Goal: Information Seeking & Learning: Learn about a topic

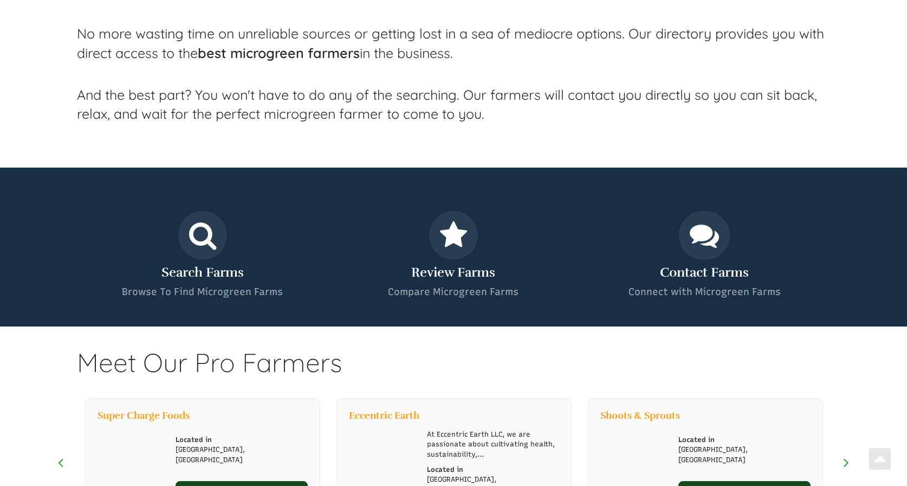
scroll to position [552, 0]
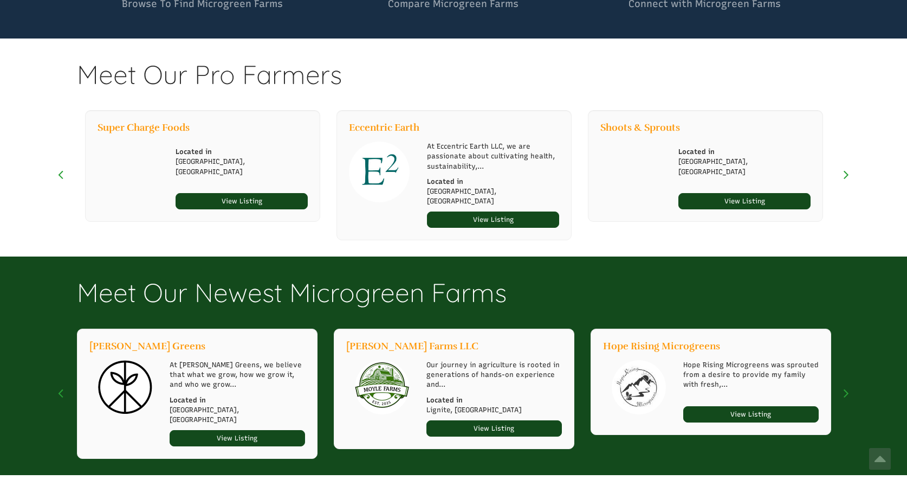
select select "Language Translate Widget"
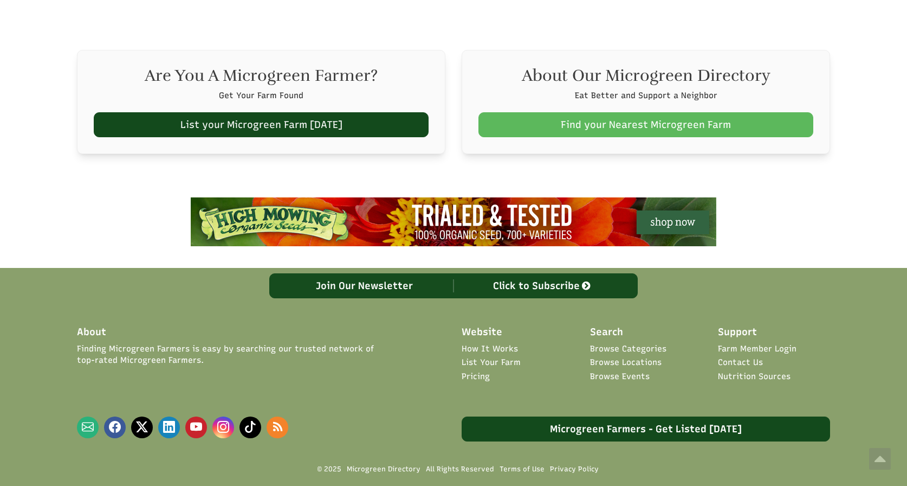
scroll to position [1515, 0]
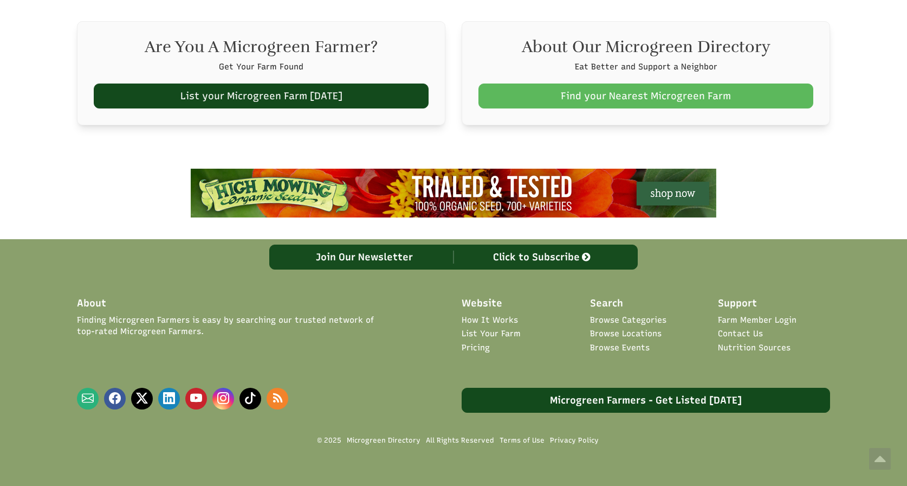
click at [469, 342] on link "Pricing" at bounding box center [476, 347] width 28 height 11
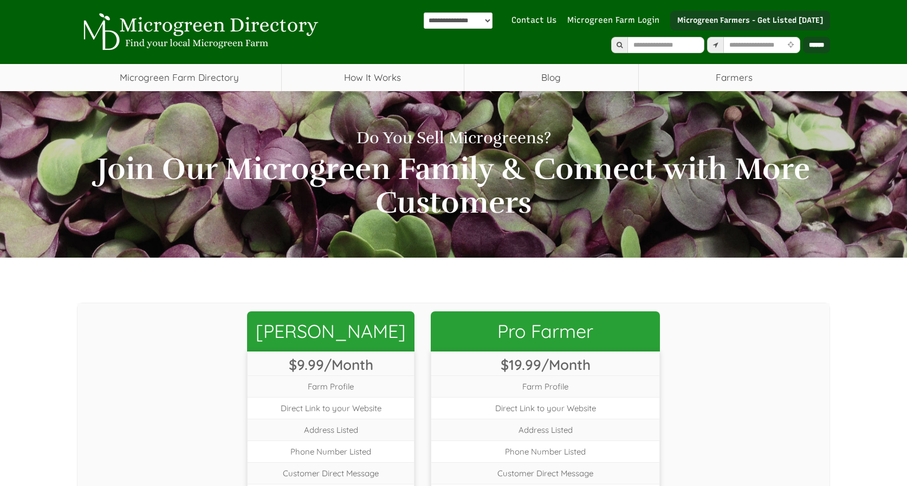
click at [147, 25] on img at bounding box center [199, 32] width 244 height 38
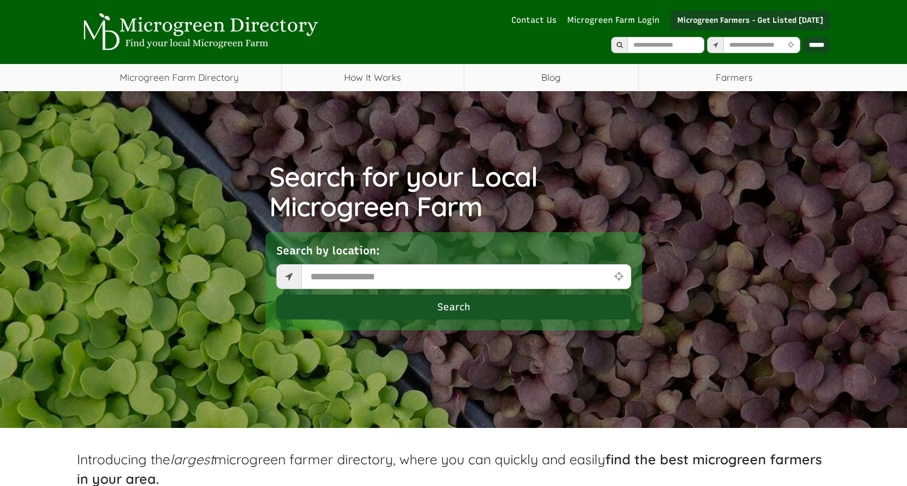
select select "Language Translate Widget"
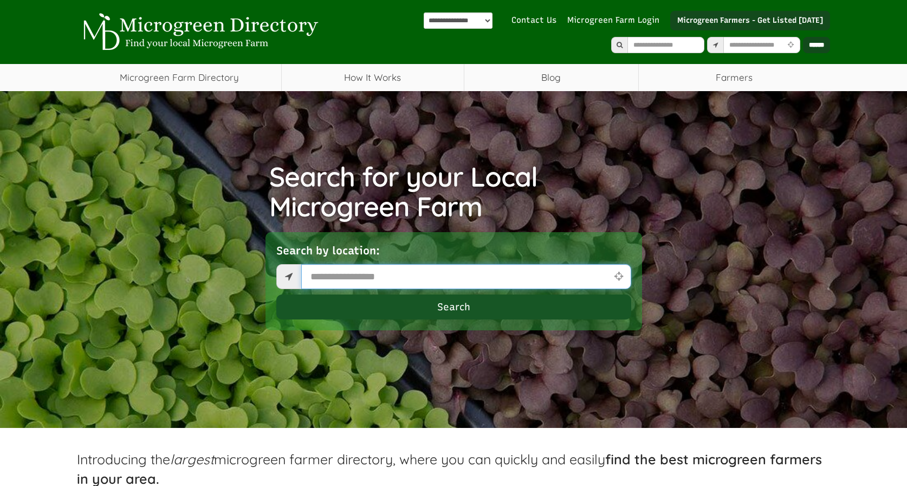
click at [348, 276] on input "text" at bounding box center [466, 276] width 330 height 25
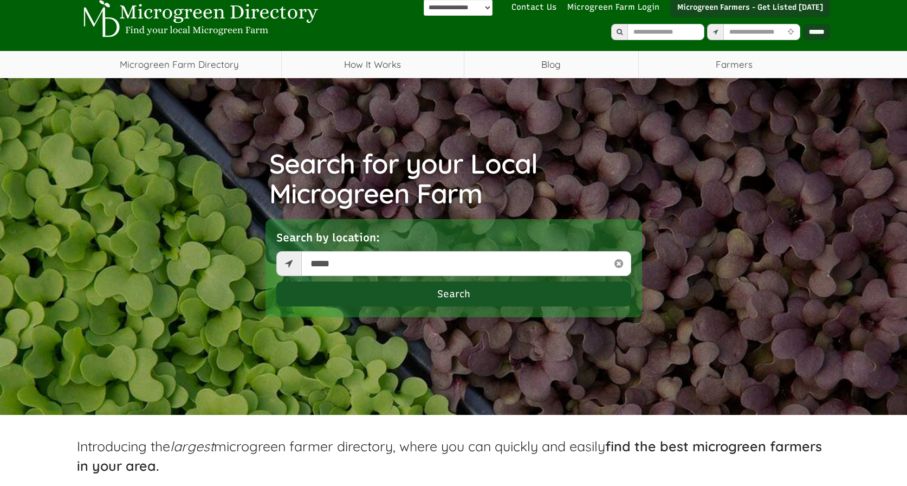
scroll to position [19, 0]
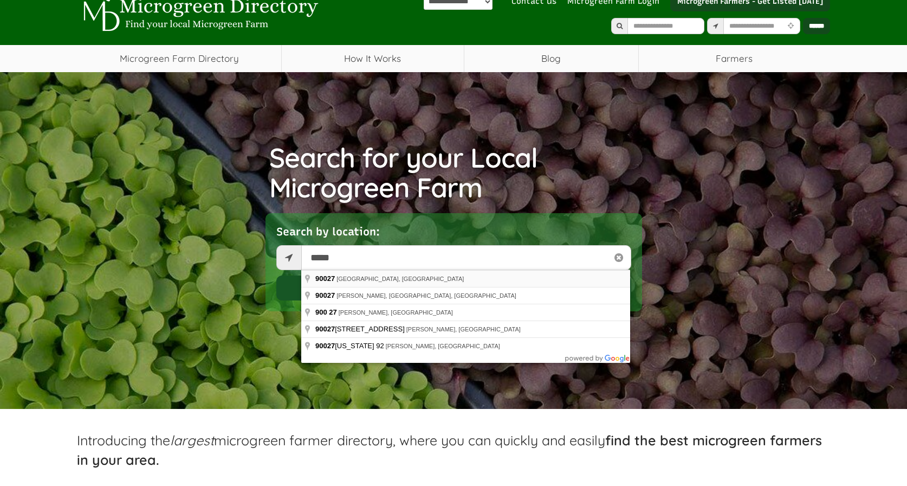
type input "**********"
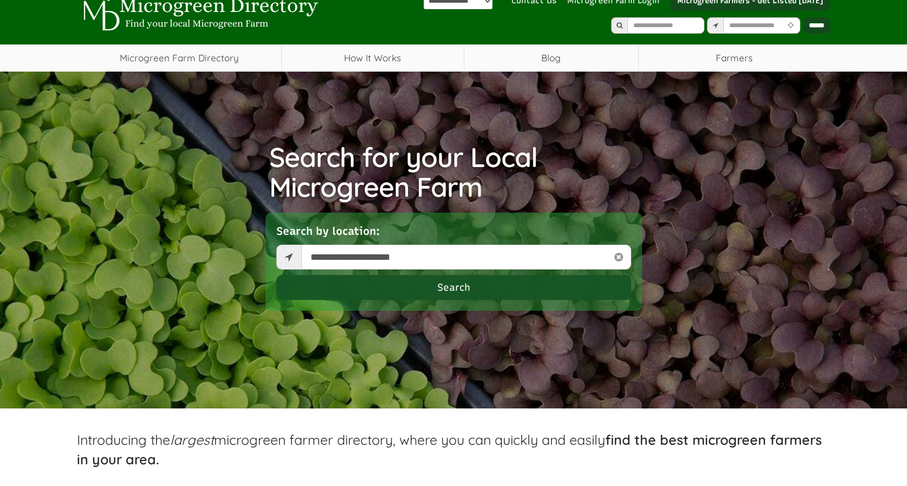
click at [451, 295] on button "Search" at bounding box center [453, 287] width 355 height 25
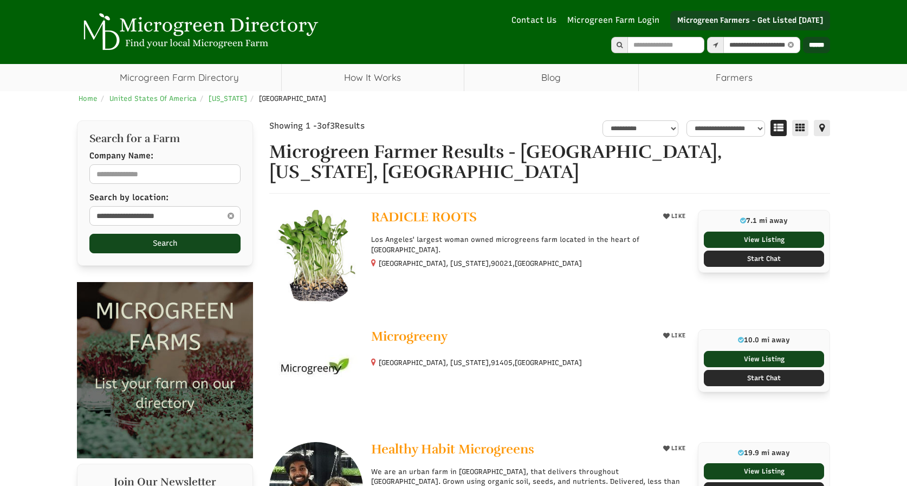
select select "********"
select select "Language Translate Widget"
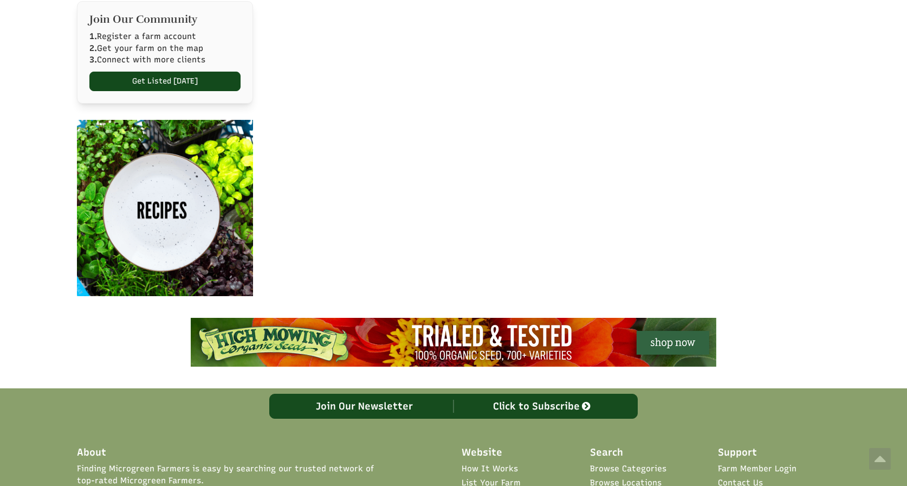
scroll to position [714, 0]
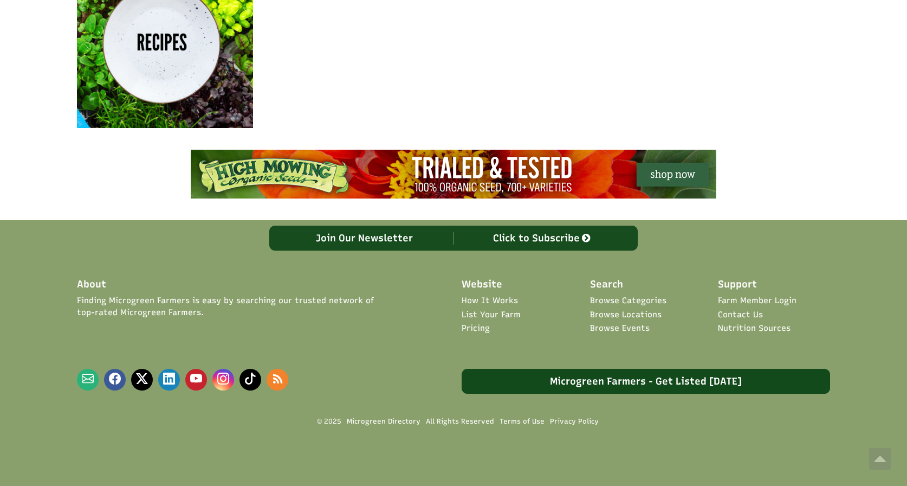
click at [483, 299] on link "How It Works" at bounding box center [490, 300] width 56 height 11
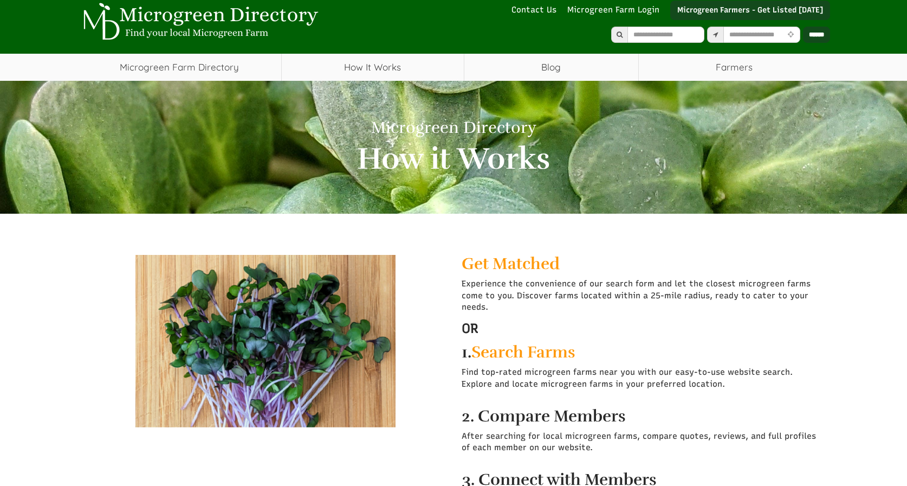
scroll to position [10, 0]
select select "Language Translate Widget"
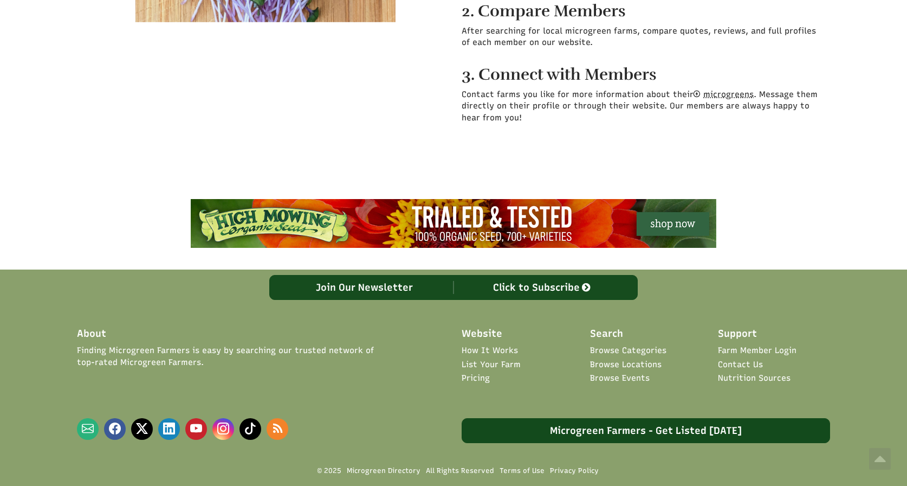
scroll to position [465, 0]
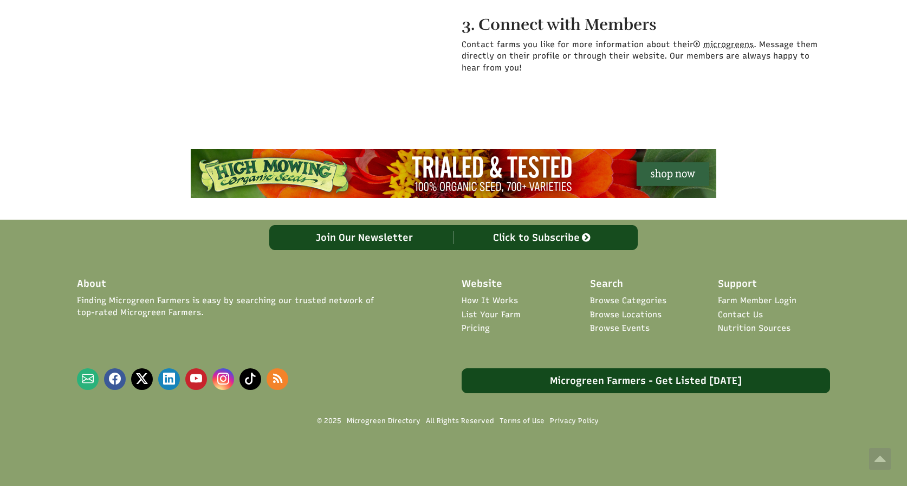
click at [480, 314] on link "List Your Farm" at bounding box center [491, 314] width 59 height 11
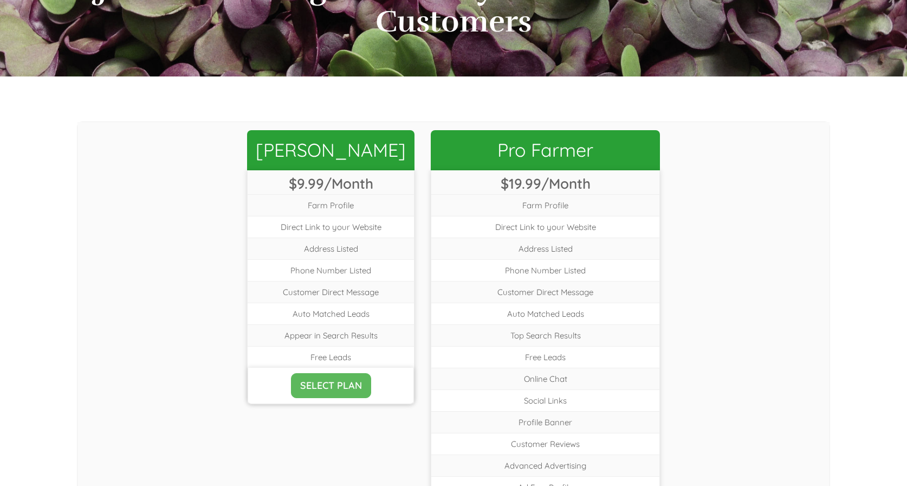
scroll to position [181, 0]
select select "Language Translate Widget"
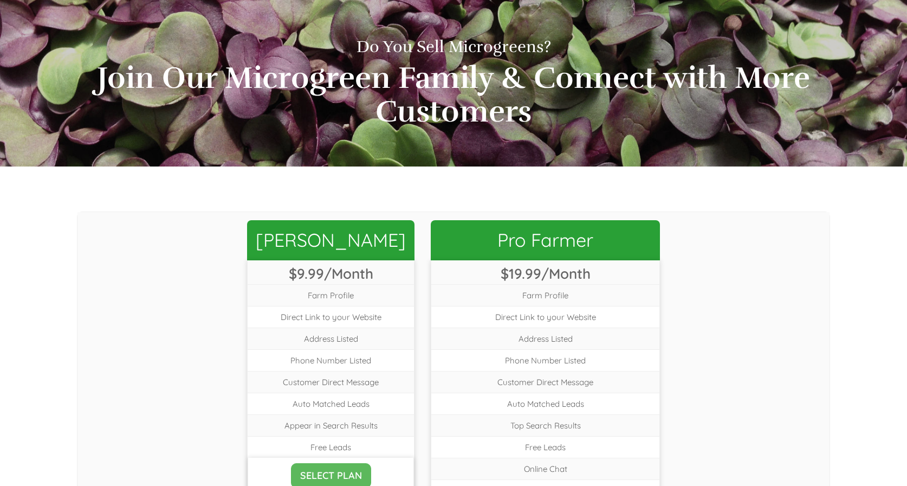
scroll to position [0, 0]
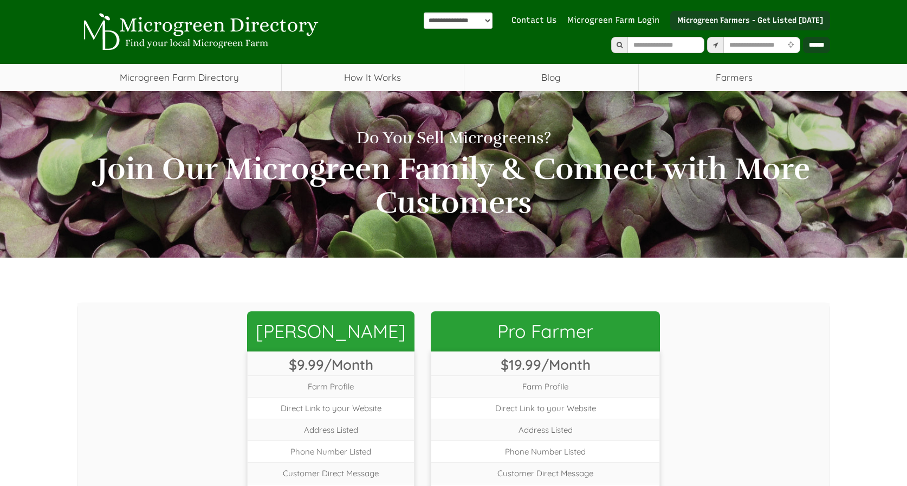
click at [198, 25] on img at bounding box center [199, 32] width 244 height 38
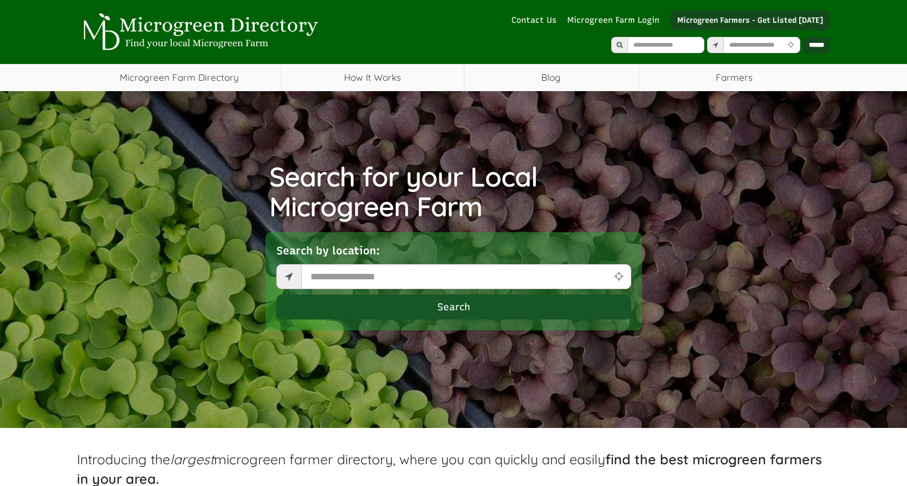
select select "Language Translate Widget"
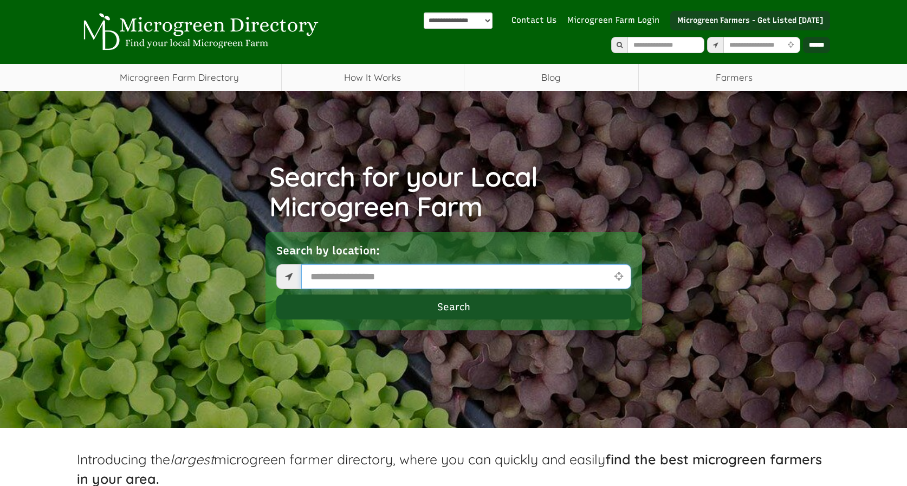
click at [344, 280] on input "text" at bounding box center [466, 276] width 330 height 25
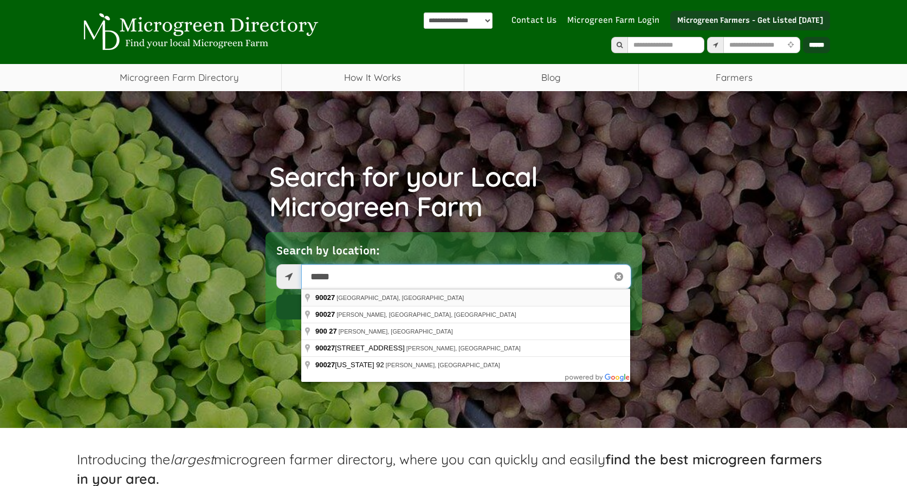
scroll to position [1, 0]
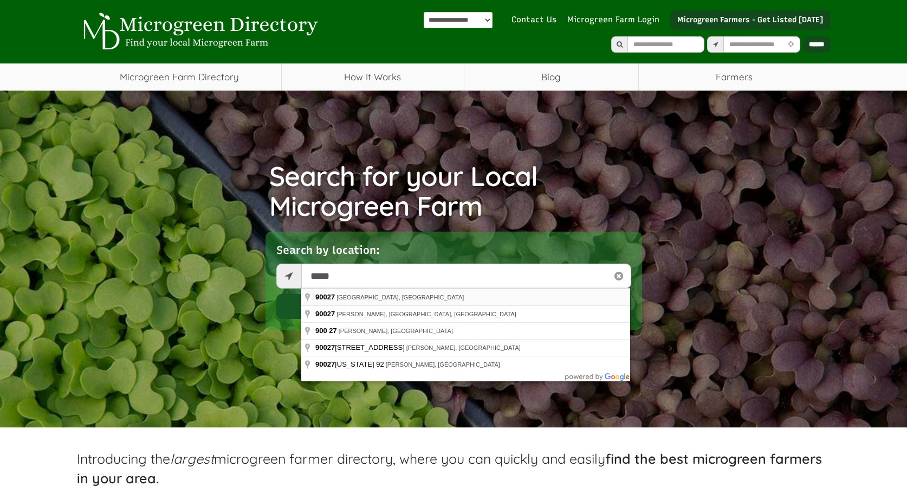
type input "**********"
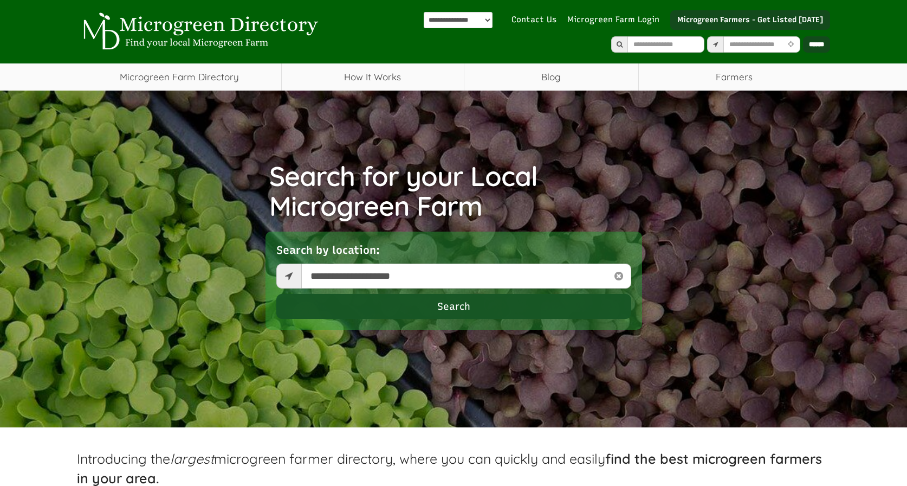
scroll to position [0, 0]
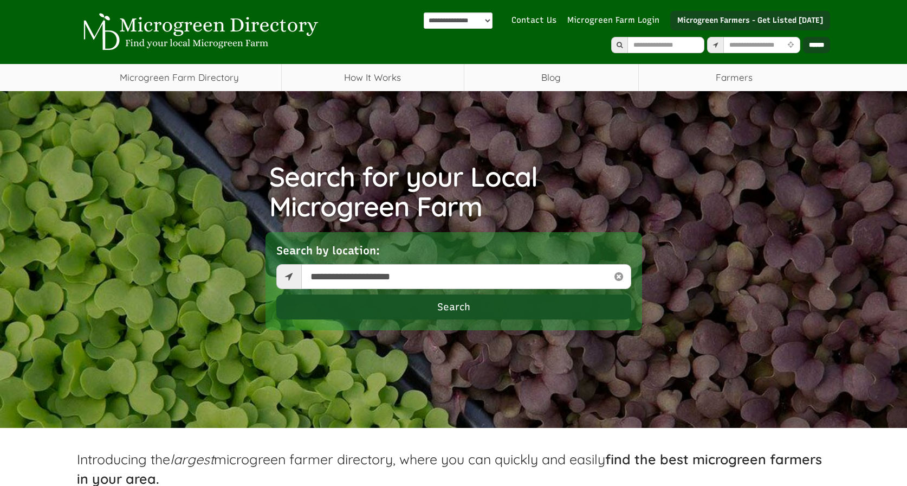
click at [420, 307] on button "Search" at bounding box center [453, 306] width 355 height 25
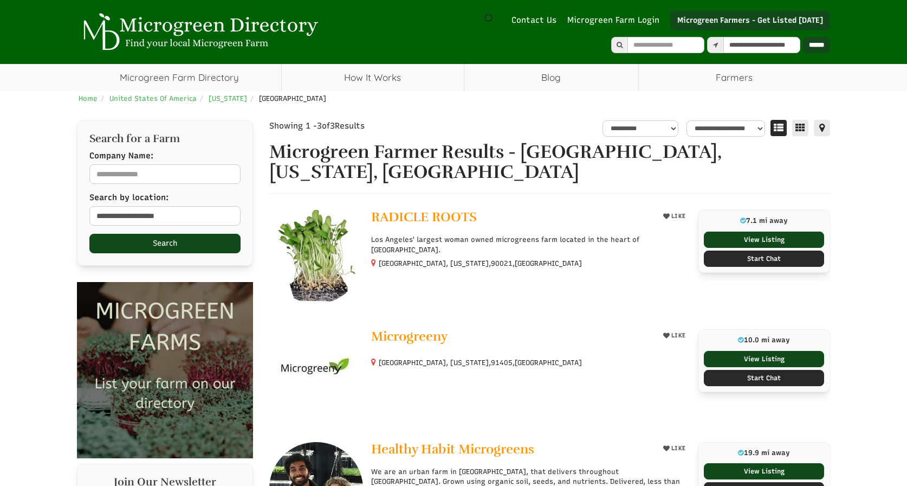
select select "********"
click at [748, 234] on link "View Listing" at bounding box center [764, 239] width 120 height 16
select select "Language Translate Widget"
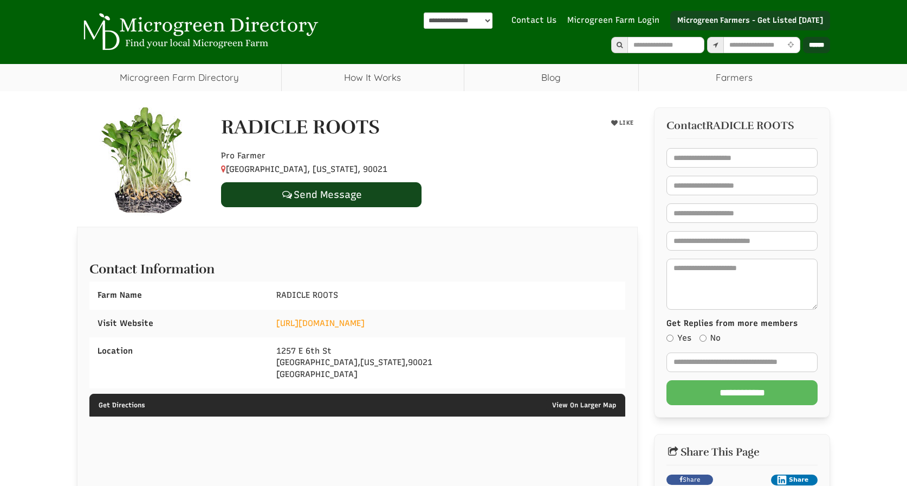
select select "Language Translate Widget"
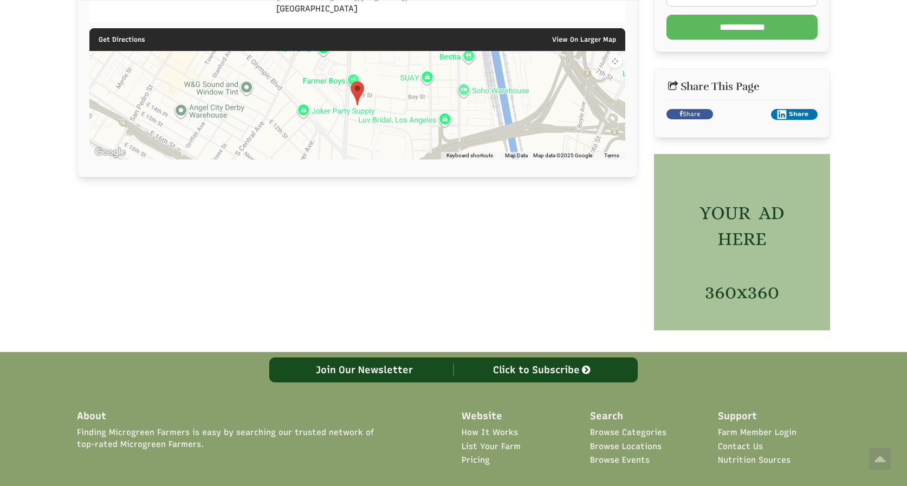
scroll to position [364, 0]
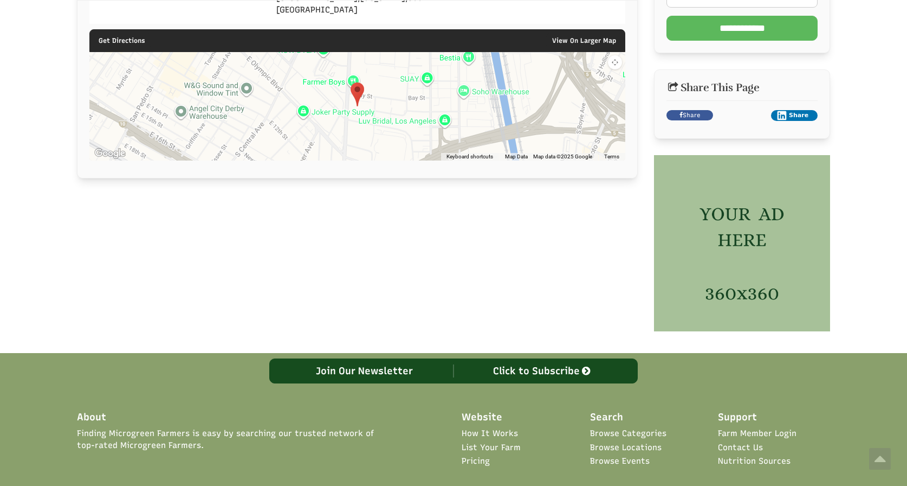
click at [743, 432] on link "Farm Member Login" at bounding box center [757, 433] width 79 height 11
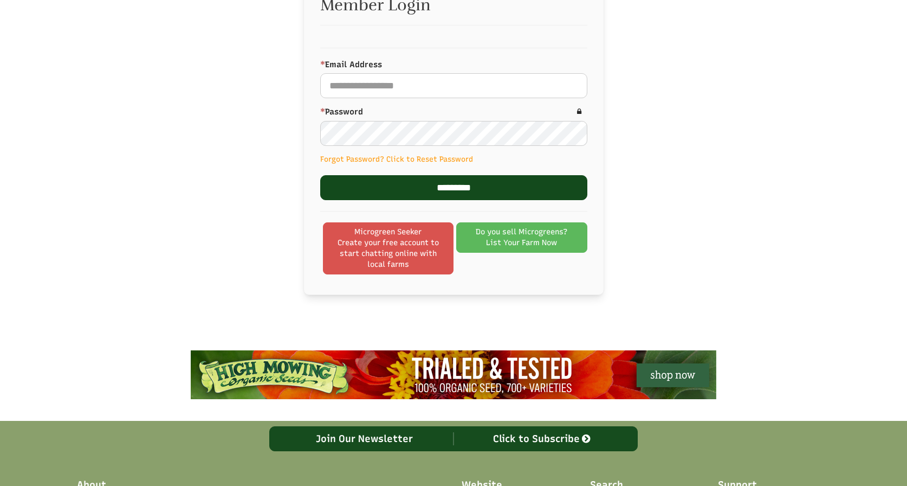
scroll to position [491, 0]
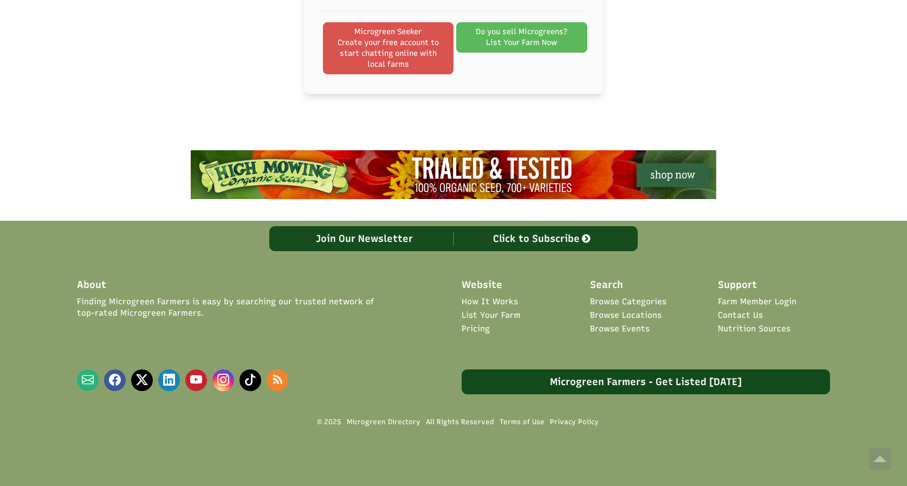
click at [626, 298] on link "Browse Categories" at bounding box center [628, 301] width 76 height 11
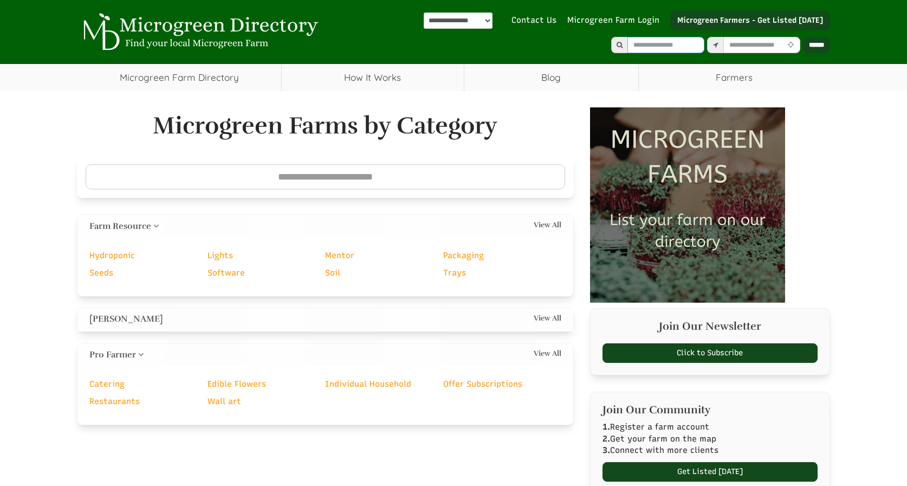
click at [628, 47] on input "text" at bounding box center [666, 45] width 77 height 16
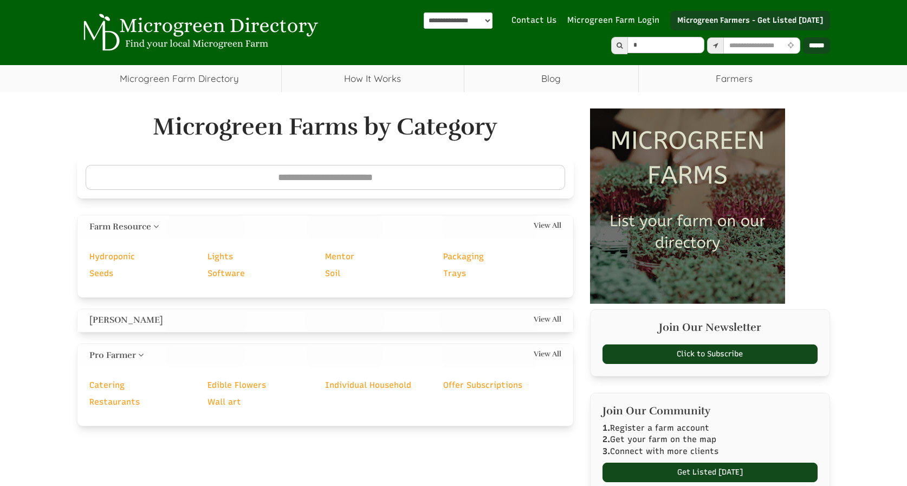
type input "*"
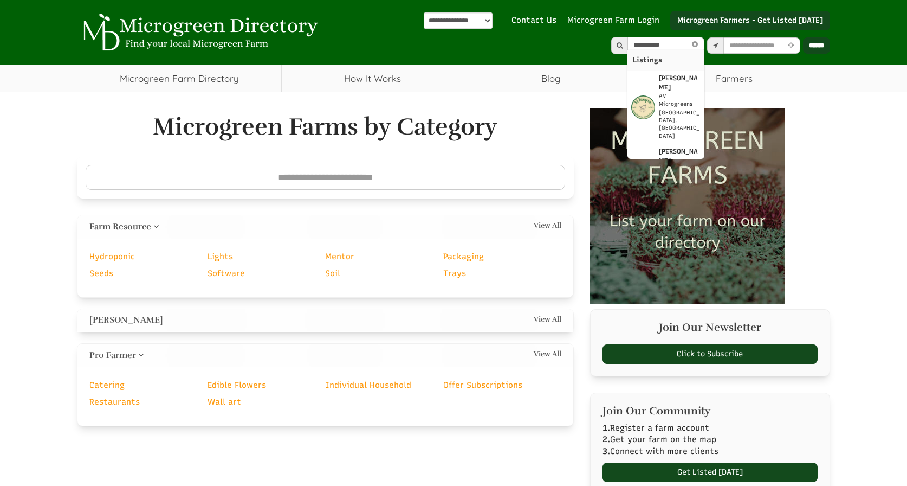
type input "**********"
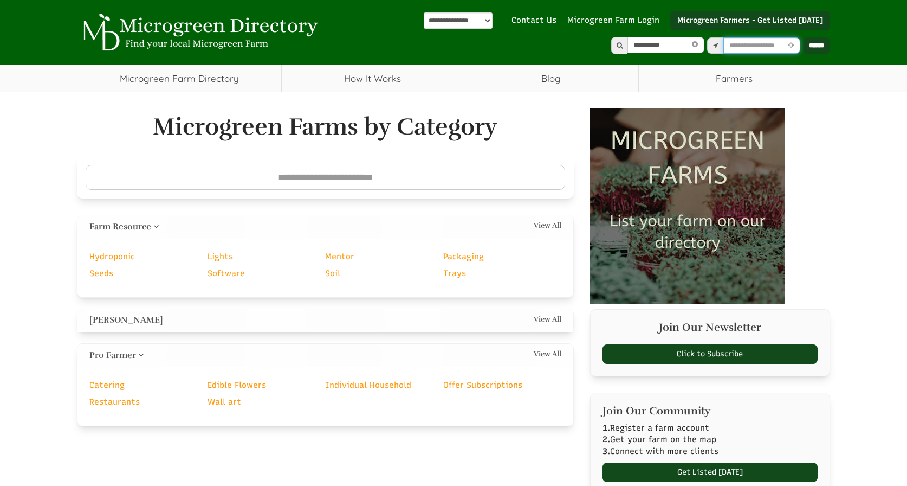
click at [723, 47] on input "text" at bounding box center [761, 45] width 77 height 16
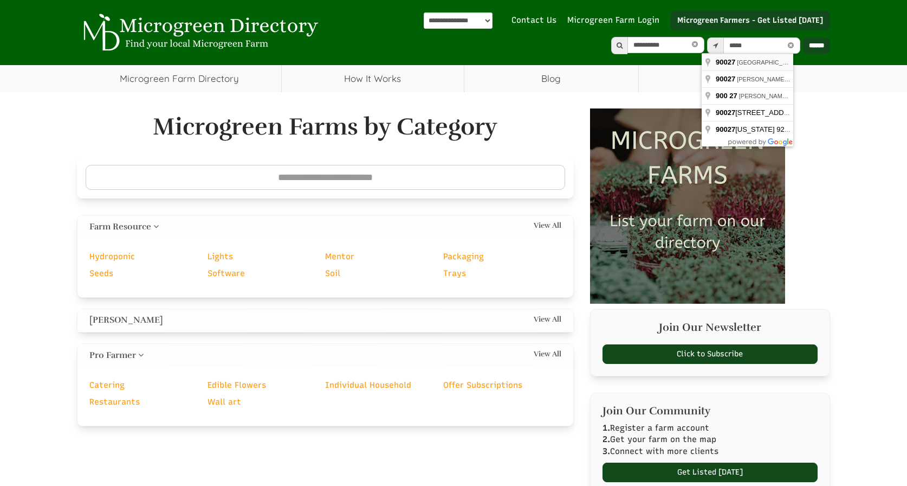
type input "**********"
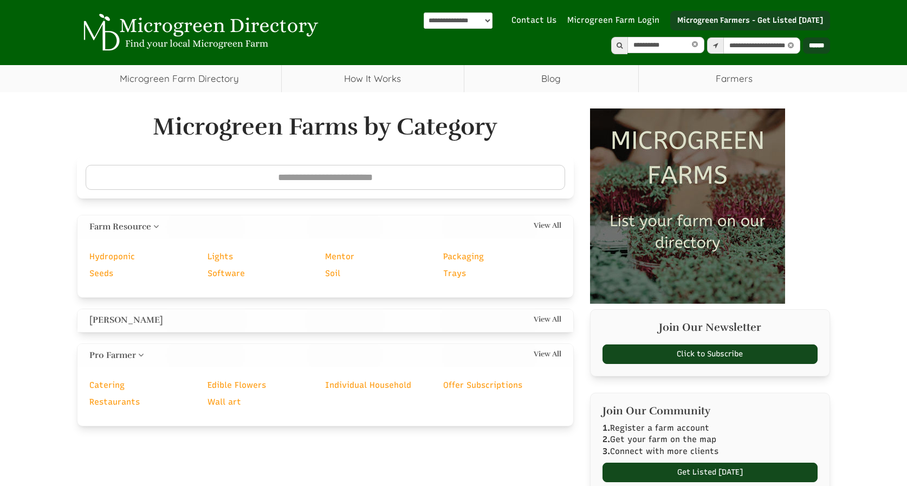
click at [808, 44] on input "******" at bounding box center [816, 45] width 27 height 16
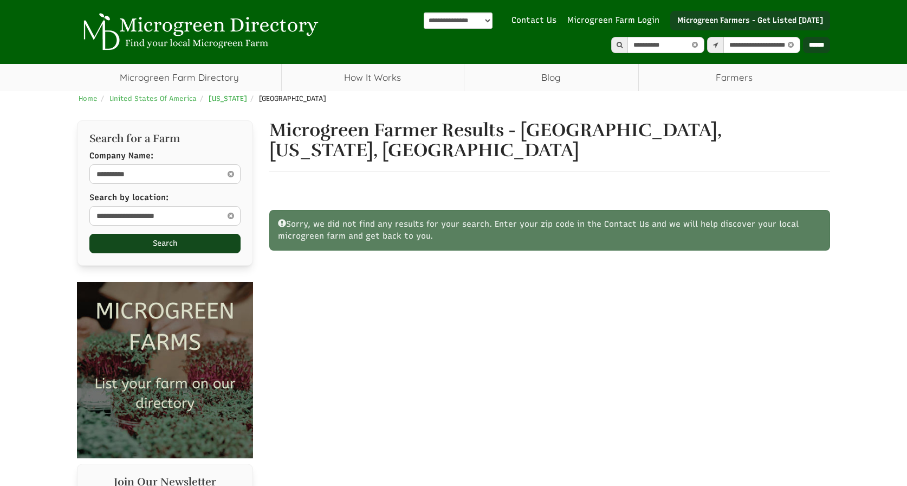
click at [226, 98] on span "[US_STATE]" at bounding box center [228, 98] width 38 height 8
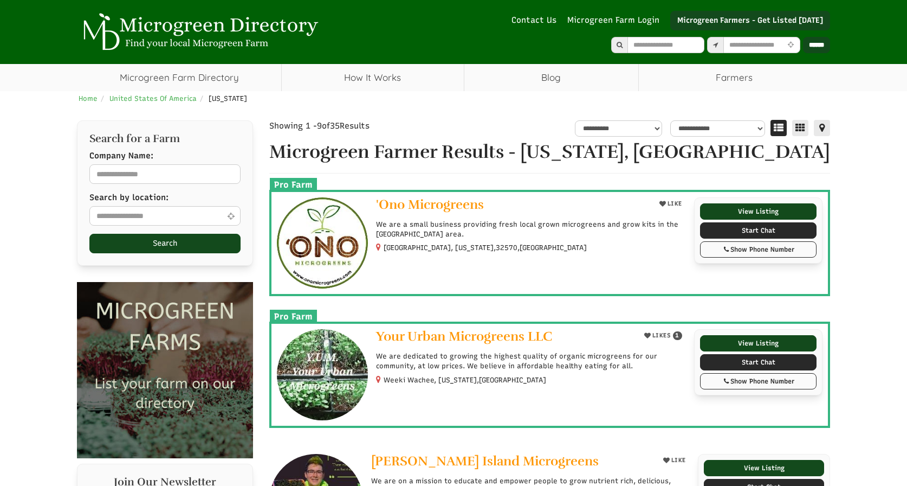
select select "Language Translate Widget"
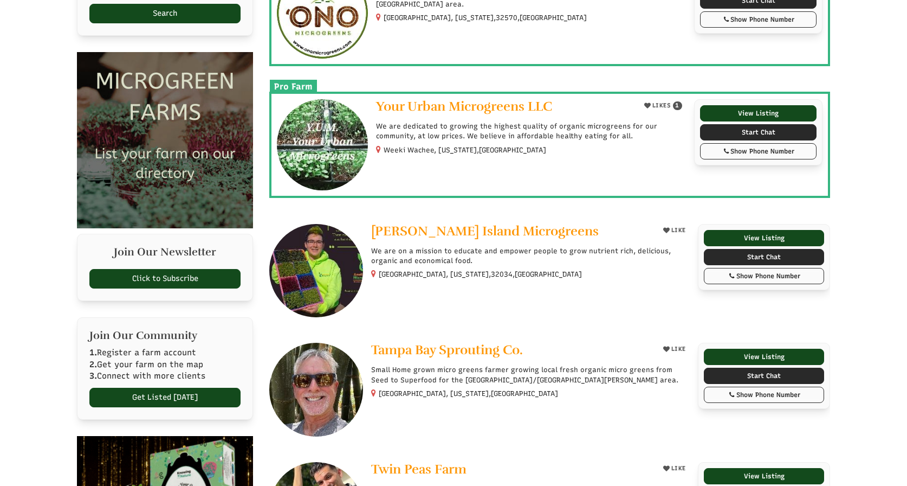
scroll to position [229, 0]
